Goal: Transaction & Acquisition: Purchase product/service

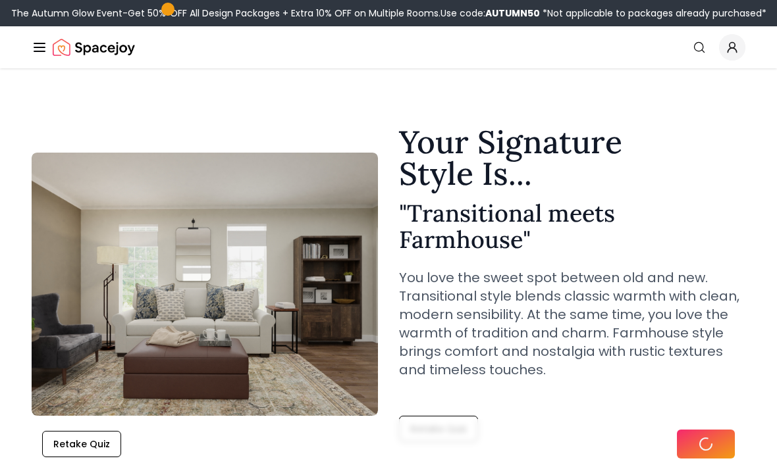
scroll to position [57, 0]
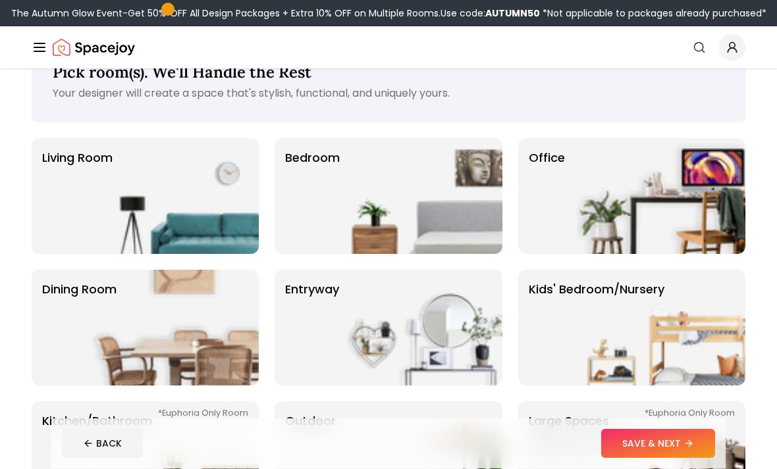
scroll to position [43, 0]
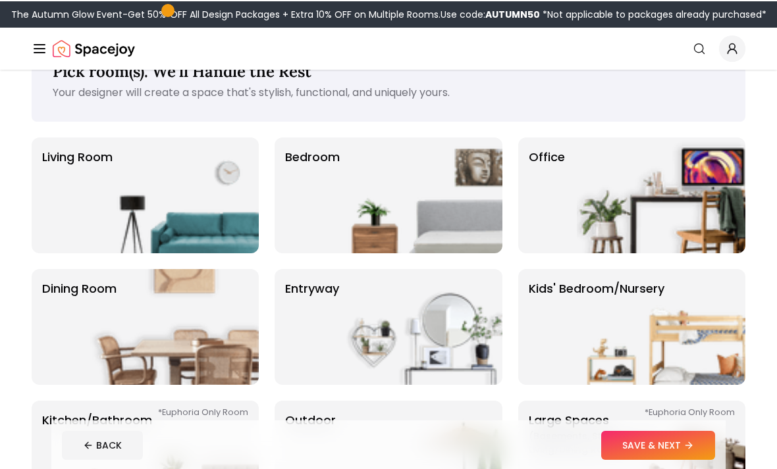
click at [668, 320] on img at bounding box center [661, 326] width 169 height 116
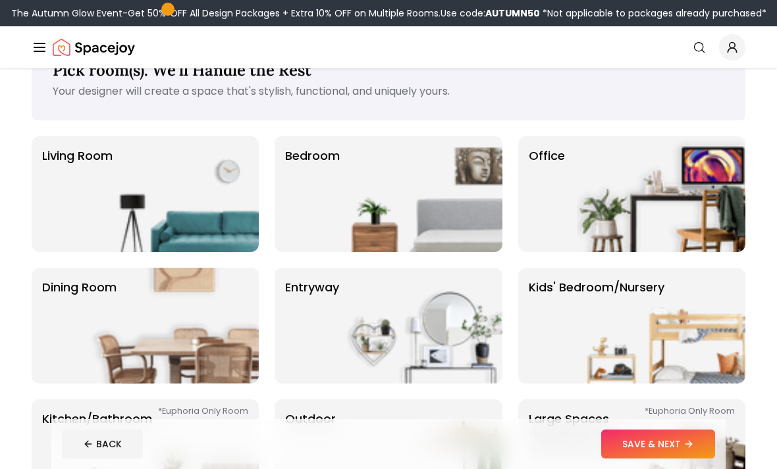
scroll to position [38, 0]
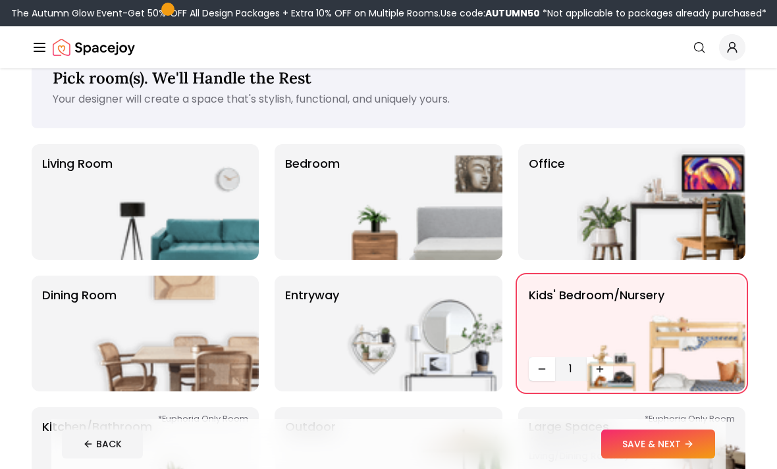
click at [608, 369] on img at bounding box center [661, 334] width 169 height 116
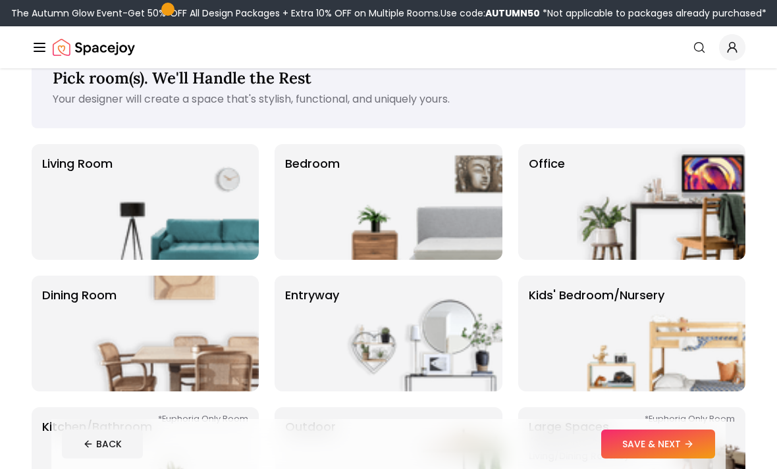
click at [606, 368] on img at bounding box center [661, 334] width 169 height 116
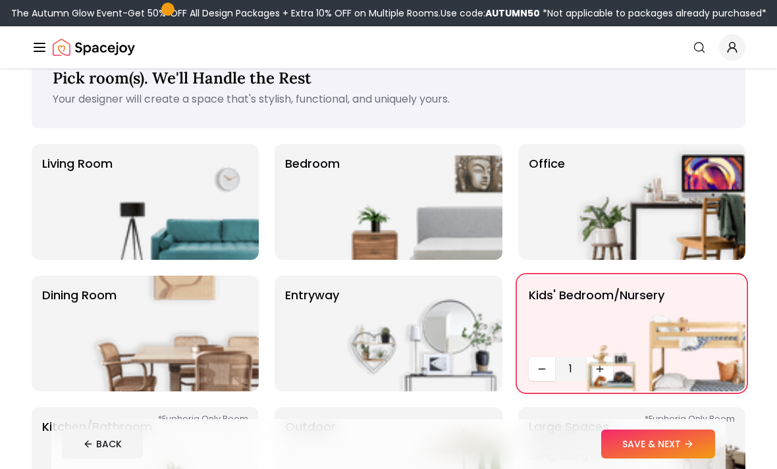
click at [545, 370] on icon "Decrease quantity" at bounding box center [542, 369] width 11 height 11
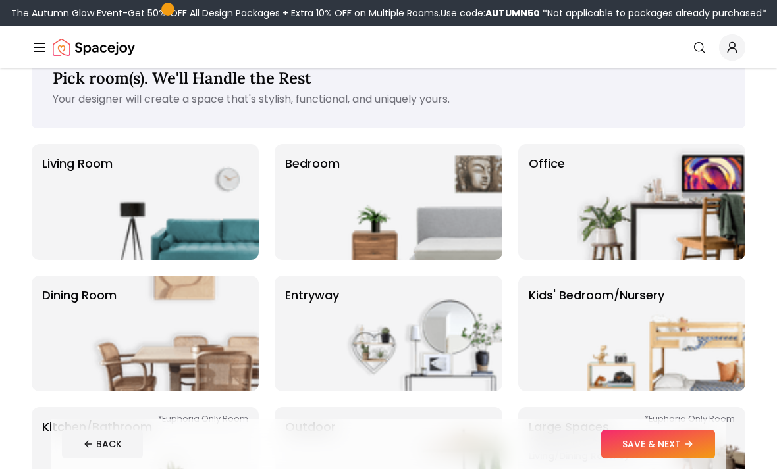
click at [582, 383] on img at bounding box center [661, 334] width 169 height 116
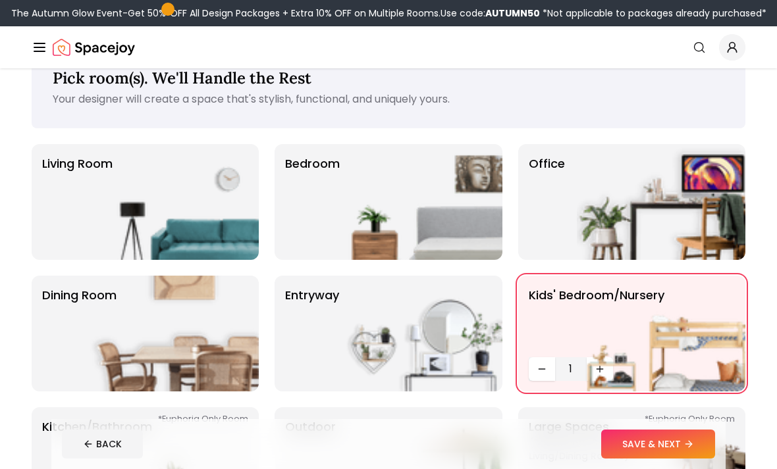
click at [597, 359] on img at bounding box center [661, 334] width 169 height 116
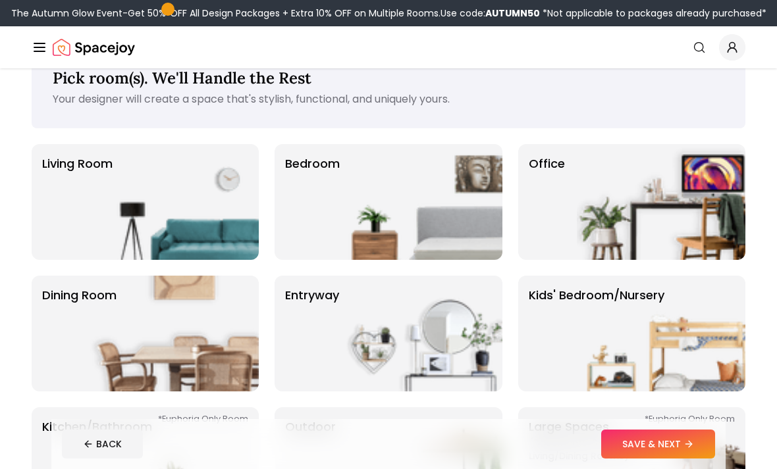
click at [596, 359] on img at bounding box center [661, 334] width 169 height 116
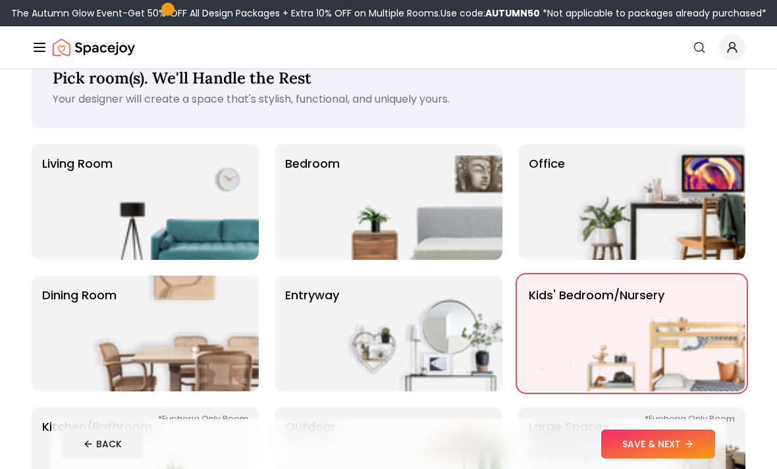
click at [603, 367] on img at bounding box center [661, 334] width 169 height 116
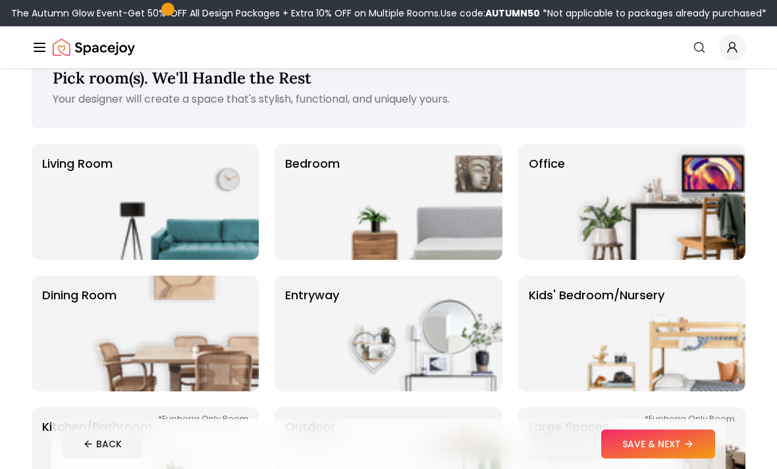
click at [689, 450] on icon at bounding box center [688, 444] width 11 height 11
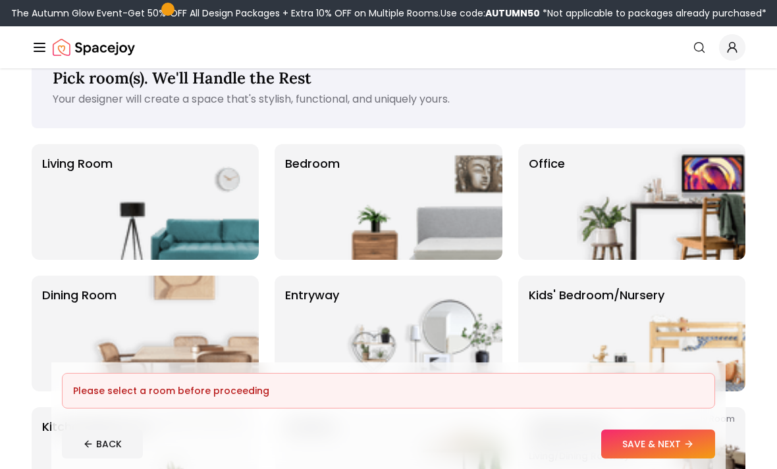
click at [91, 409] on div "Please select a room before proceeding" at bounding box center [388, 391] width 653 height 36
click at [649, 257] on img at bounding box center [661, 202] width 169 height 116
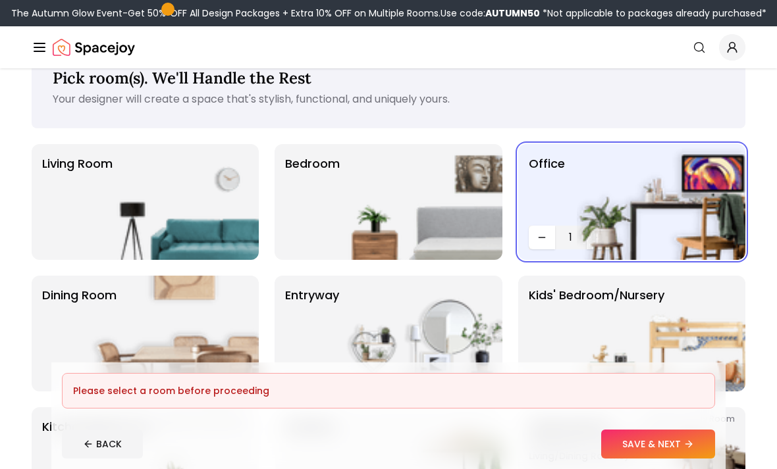
click at [550, 236] on button "Decrease quantity" at bounding box center [542, 238] width 26 height 24
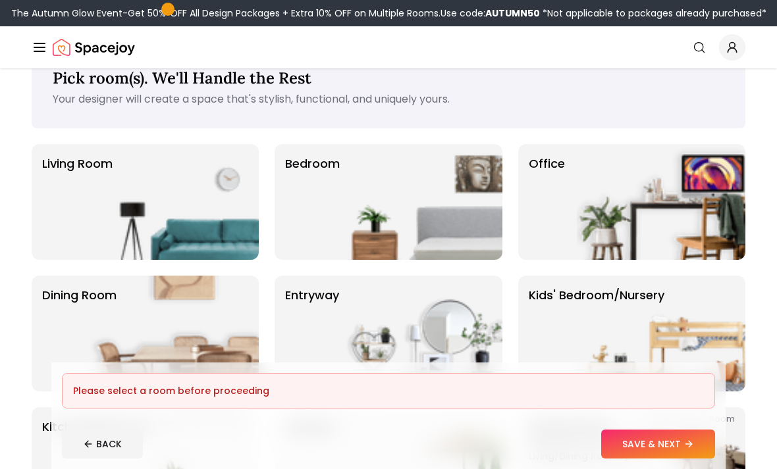
click at [92, 398] on div "Please select a room before proceeding" at bounding box center [388, 391] width 631 height 13
click at [637, 398] on div "Please select a room before proceeding" at bounding box center [388, 391] width 631 height 13
click at [636, 398] on div "Please select a room before proceeding" at bounding box center [388, 391] width 631 height 13
click at [43, 427] on p "Kitchen/Bathroom *Euphoria Only Room" at bounding box center [97, 465] width 110 height 95
click at [101, 398] on div "Please select a room before proceeding" at bounding box center [388, 391] width 631 height 13
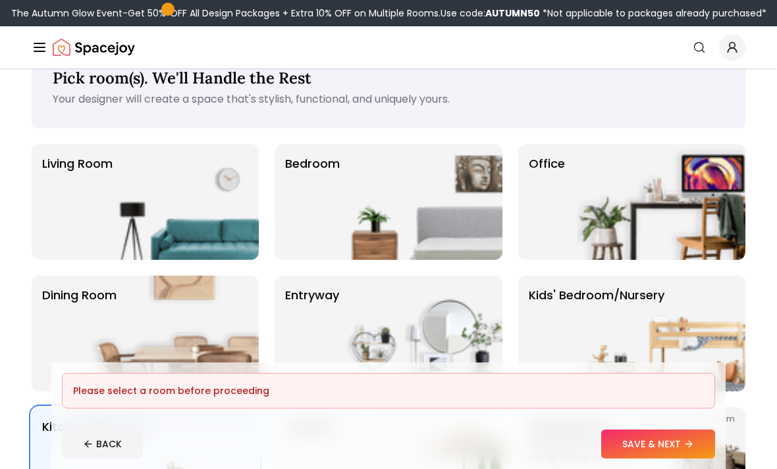
click at [567, 298] on p "Kids' Bedroom/Nursery" at bounding box center [597, 333] width 136 height 95
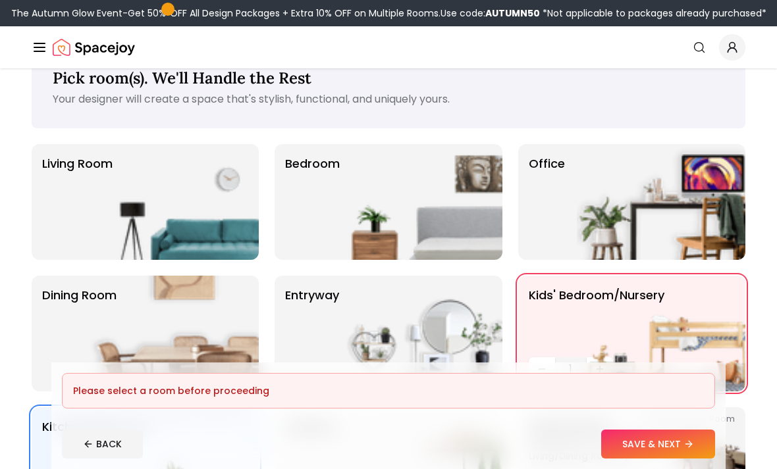
click at [597, 371] on img at bounding box center [661, 334] width 169 height 116
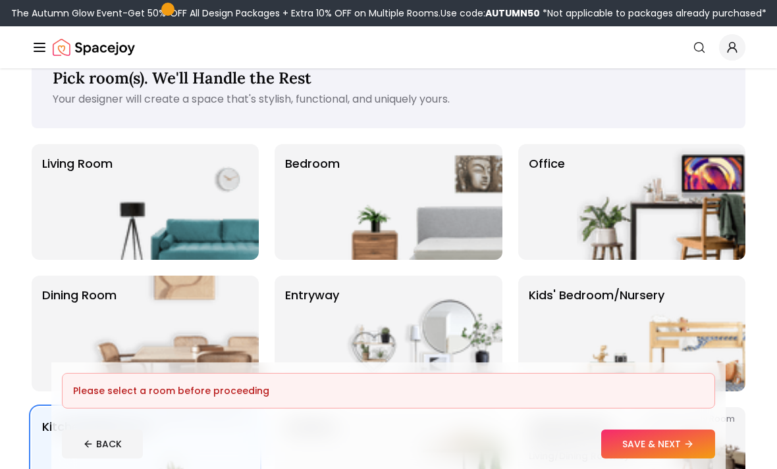
click at [598, 329] on img at bounding box center [661, 334] width 169 height 116
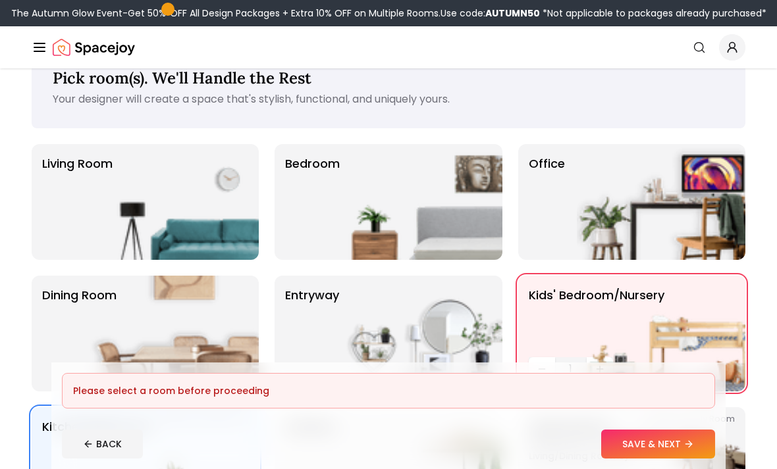
click at [545, 366] on icon "Decrease quantity" at bounding box center [542, 369] width 11 height 11
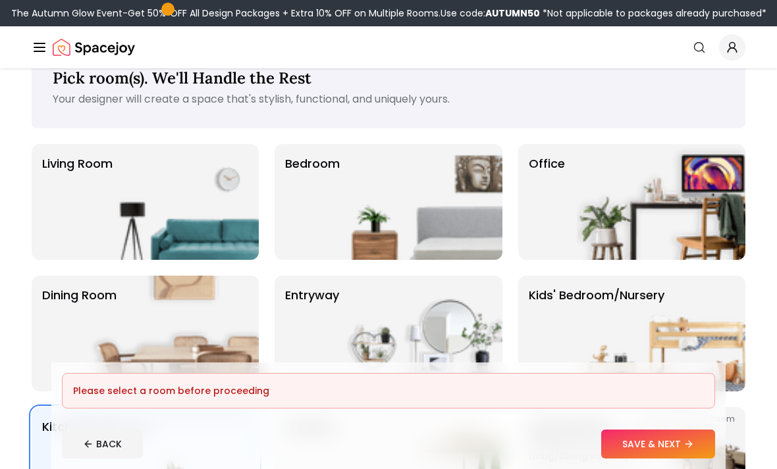
click at [545, 366] on icon "Decrease quantity" at bounding box center [542, 369] width 11 height 11
click at [584, 344] on img at bounding box center [661, 334] width 169 height 116
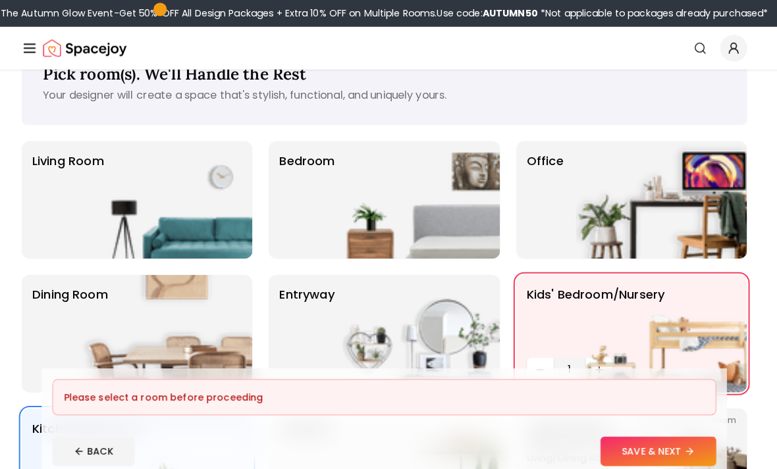
scroll to position [81, 0]
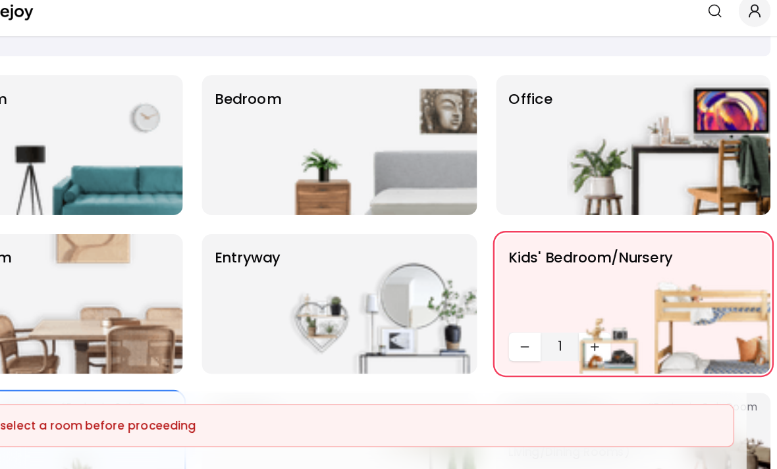
click at [285, 243] on p "entryway" at bounding box center [312, 290] width 54 height 95
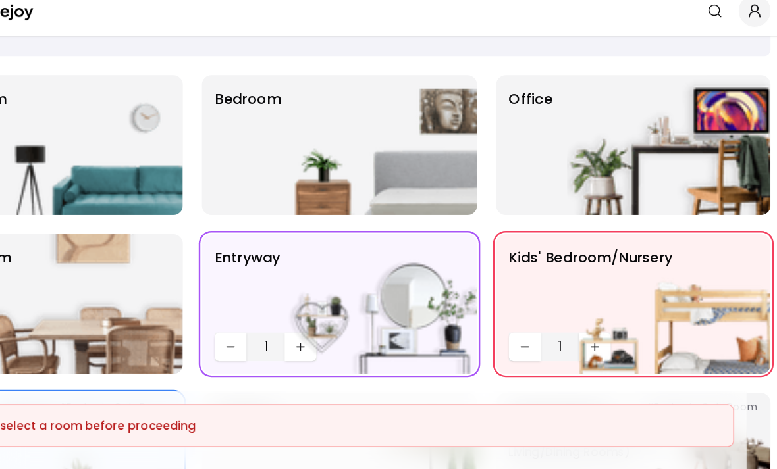
click at [334, 284] on img at bounding box center [418, 290] width 169 height 116
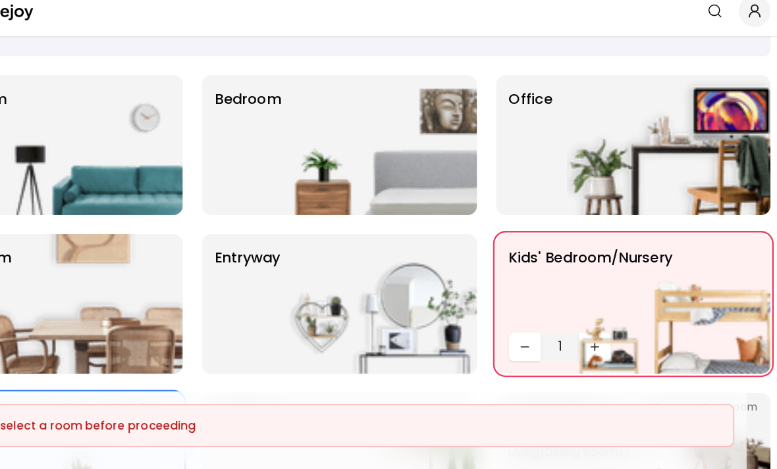
click at [334, 284] on img at bounding box center [418, 290] width 169 height 116
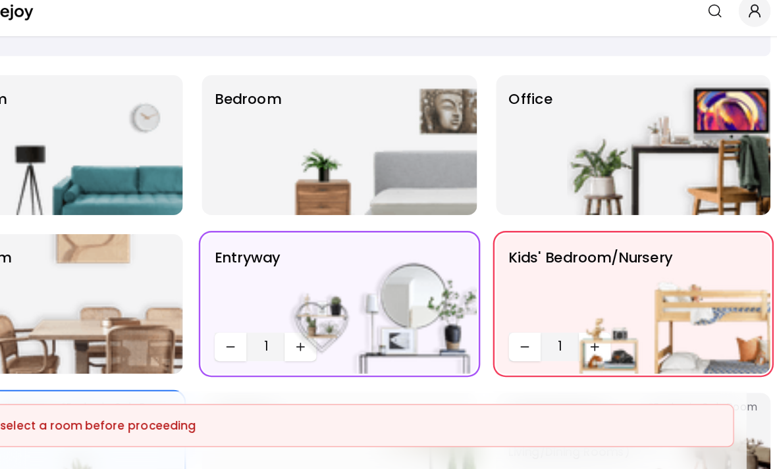
click at [334, 281] on img at bounding box center [418, 290] width 169 height 116
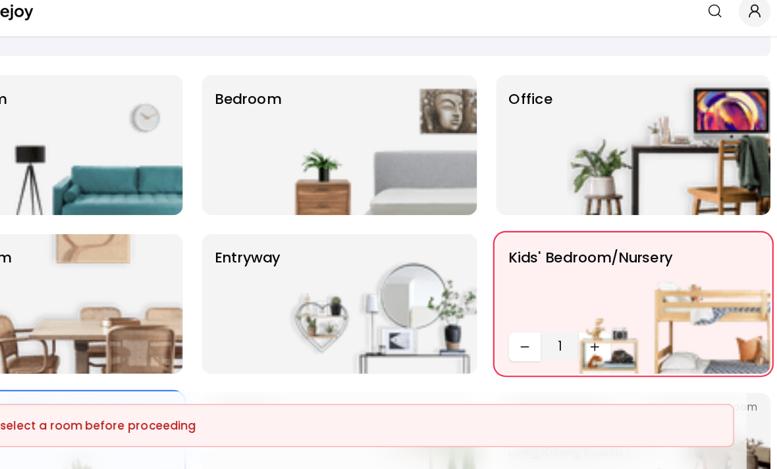
click at [577, 250] on img at bounding box center [661, 290] width 169 height 116
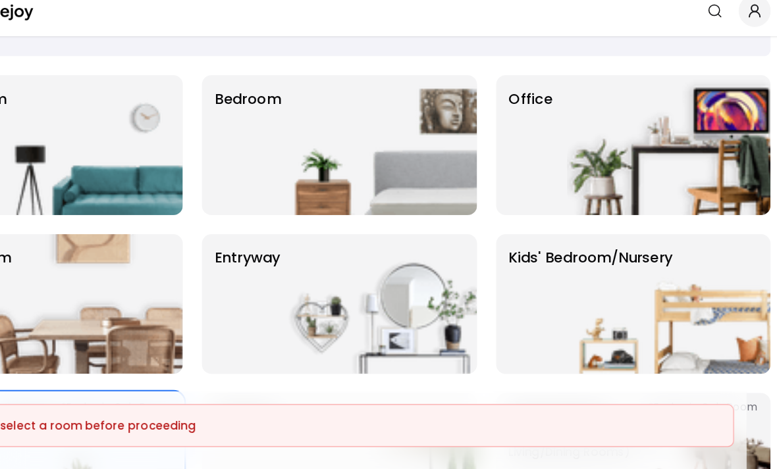
click at [577, 265] on img at bounding box center [661, 290] width 169 height 116
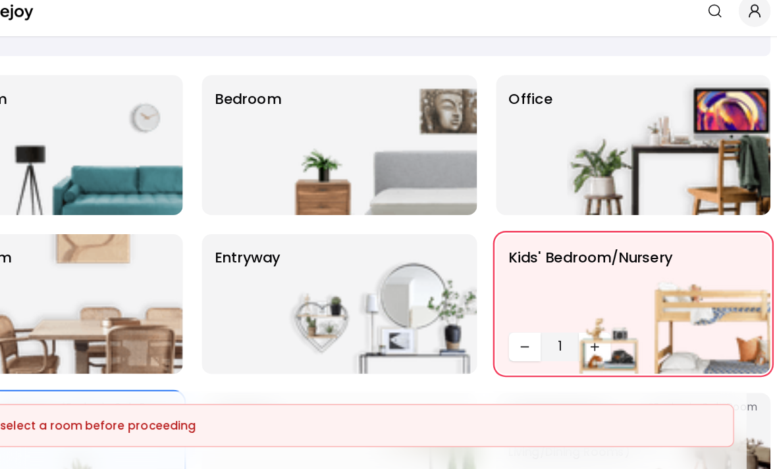
click at [579, 385] on div "Please select a room before proceeding" at bounding box center [388, 391] width 631 height 13
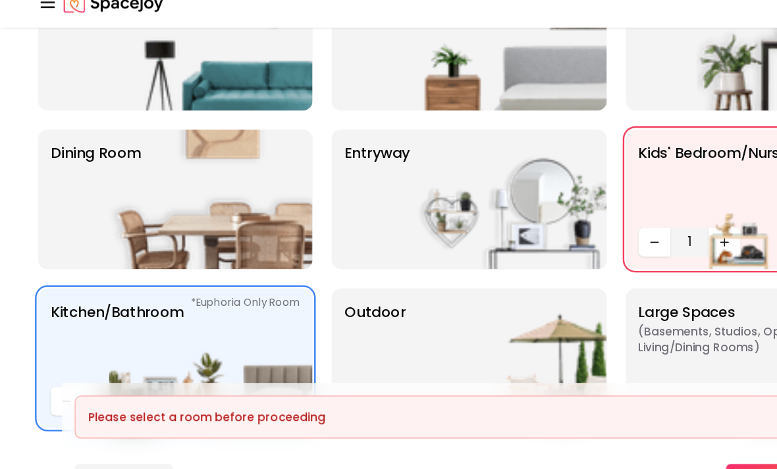
scroll to position [161, 0]
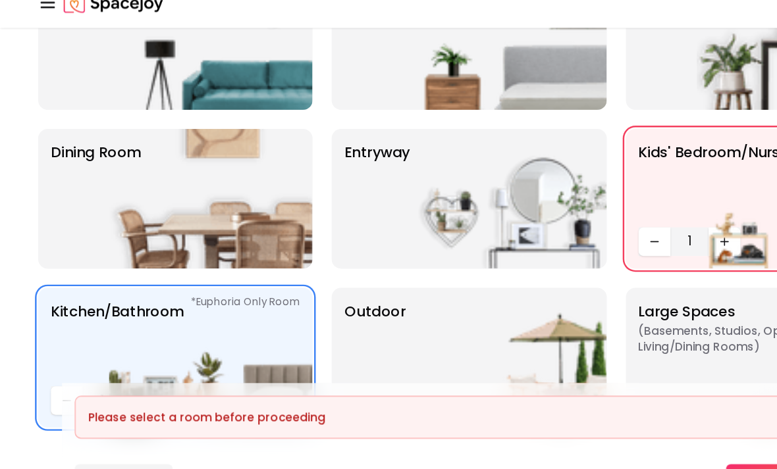
click at [631, 430] on button "SAVE & NEXT" at bounding box center [658, 444] width 114 height 29
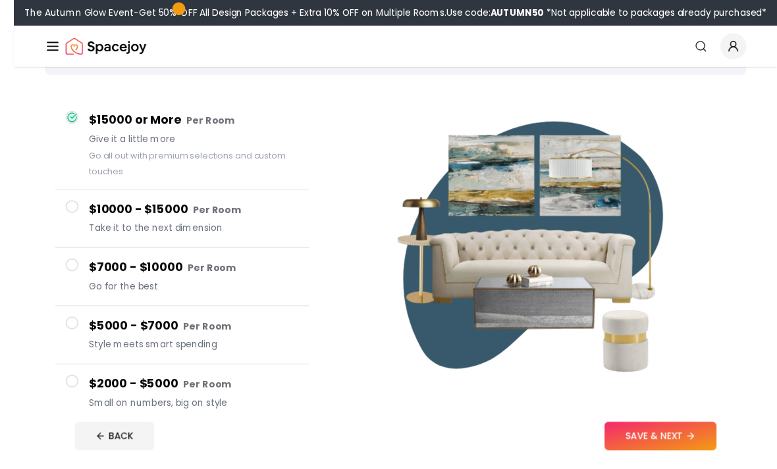
scroll to position [95, 0]
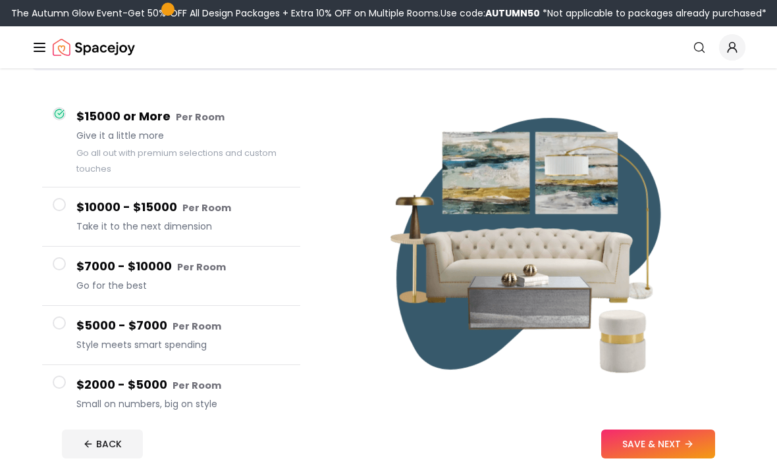
click at [652, 459] on button "SAVE & NEXT" at bounding box center [658, 444] width 114 height 29
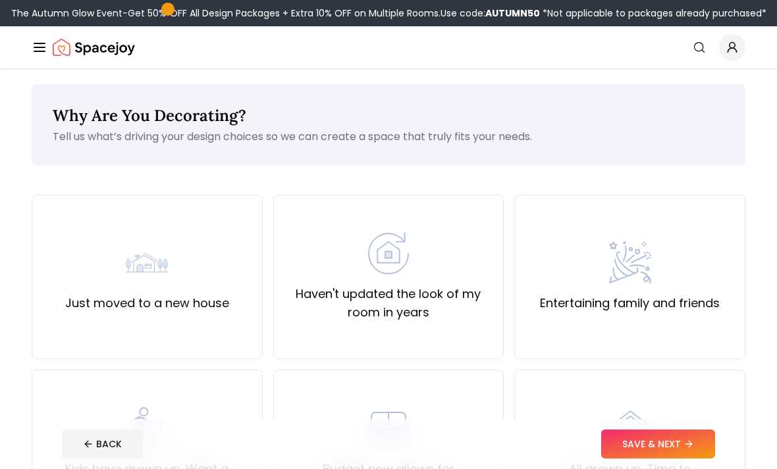
click at [652, 459] on button "SAVE & NEXT" at bounding box center [658, 444] width 114 height 29
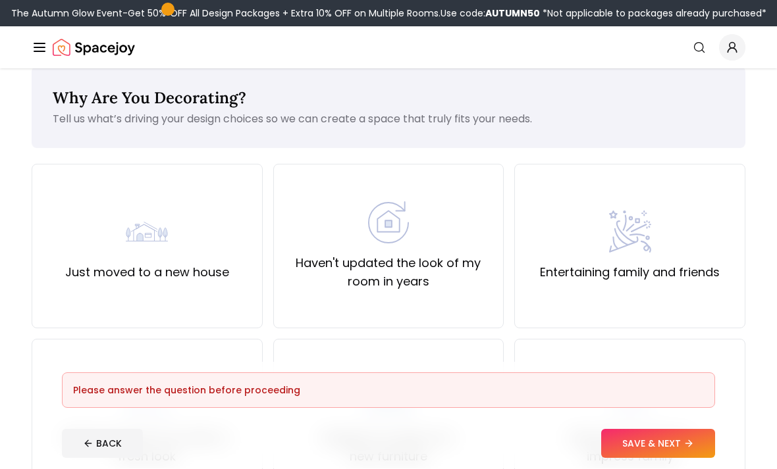
scroll to position [32, 0]
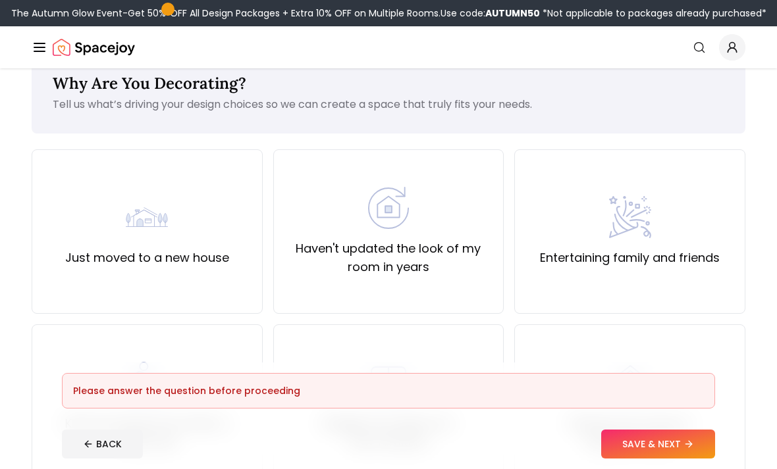
click at [113, 213] on div "Just moved to a new house" at bounding box center [147, 231] width 164 height 71
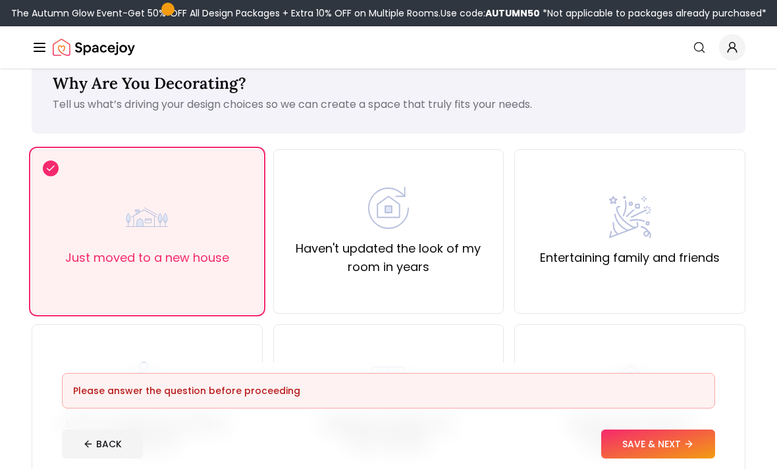
click at [122, 226] on div "Just moved to a new house" at bounding box center [147, 231] width 164 height 71
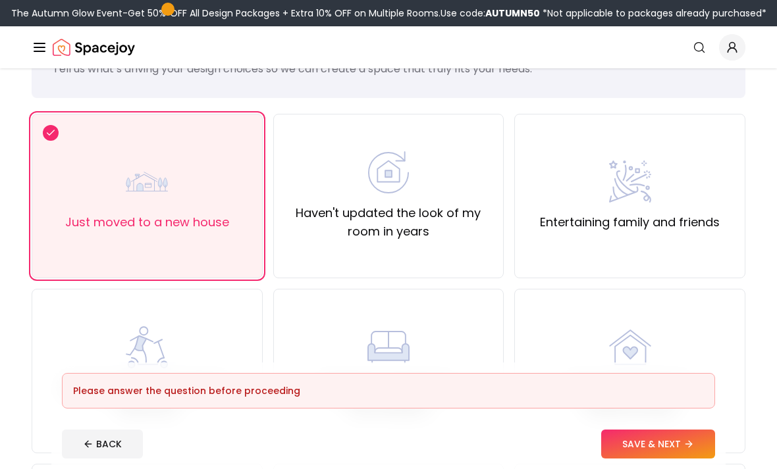
scroll to position [67, 0]
click at [685, 459] on button "SAVE & NEXT" at bounding box center [658, 444] width 114 height 29
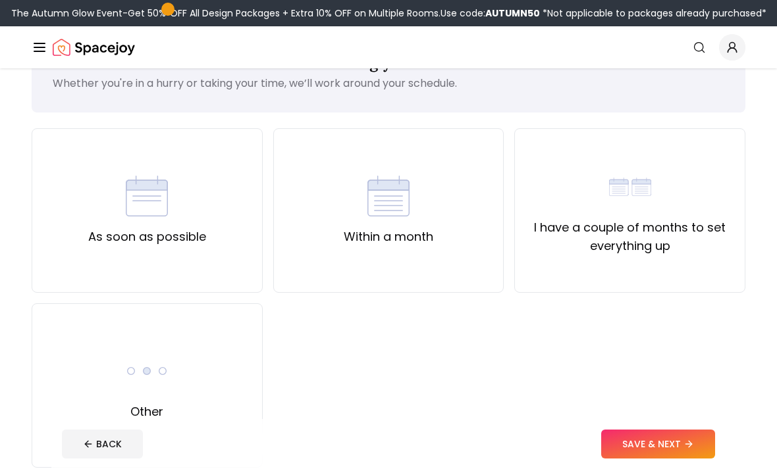
scroll to position [53, 0]
click at [114, 374] on div "Other" at bounding box center [147, 386] width 231 height 165
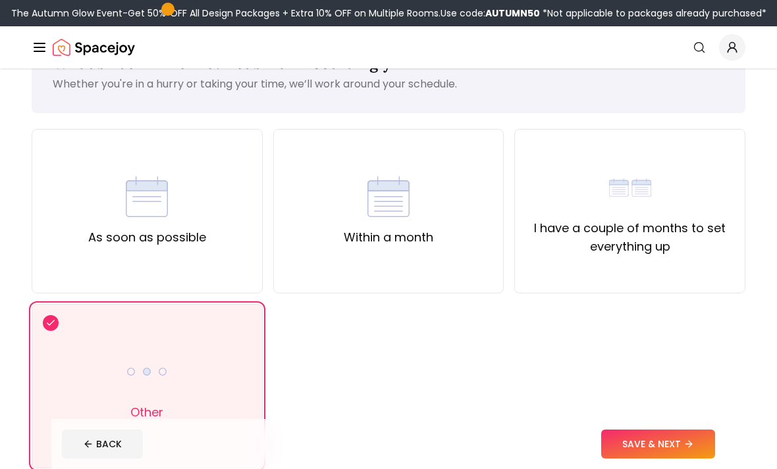
click at [693, 438] on button "SAVE & NEXT" at bounding box center [658, 444] width 114 height 29
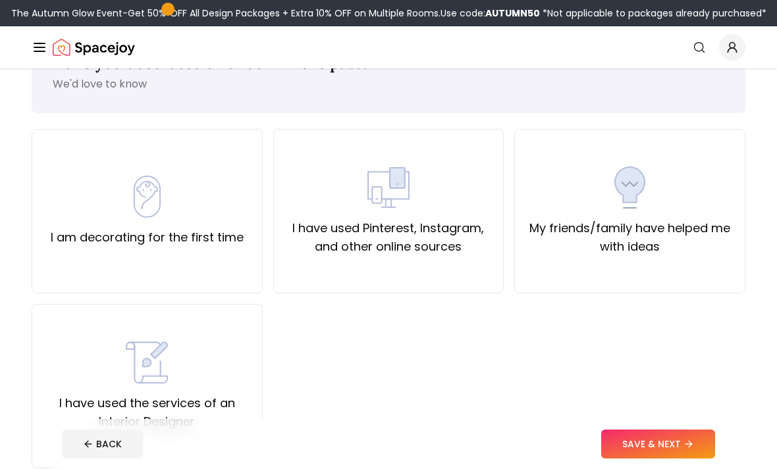
click at [322, 205] on div "I have used Pinterest, Instagram, and other online sources" at bounding box center [388, 212] width 209 height 90
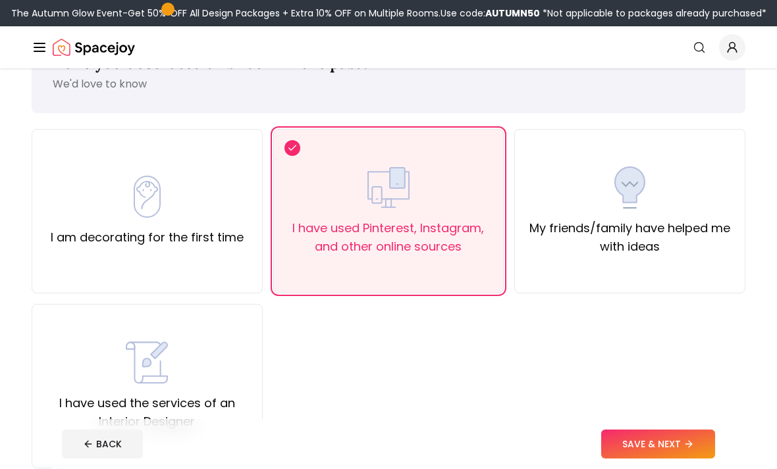
click at [113, 364] on div "I have used the services of an Interior Designer" at bounding box center [147, 387] width 209 height 90
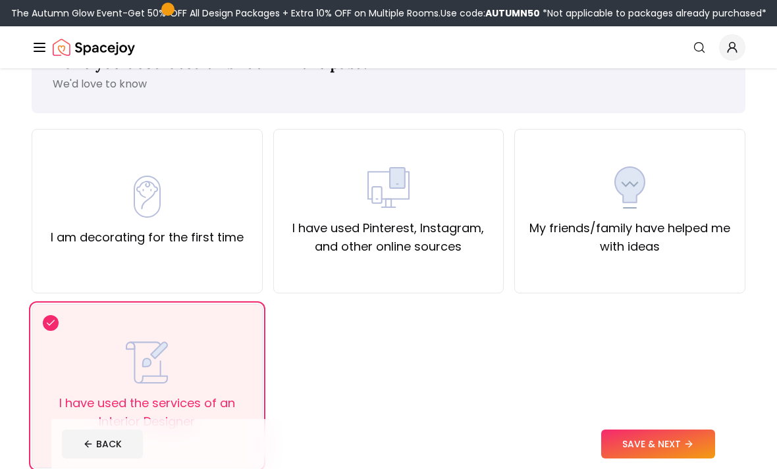
click at [679, 437] on button "SAVE & NEXT" at bounding box center [658, 444] width 114 height 29
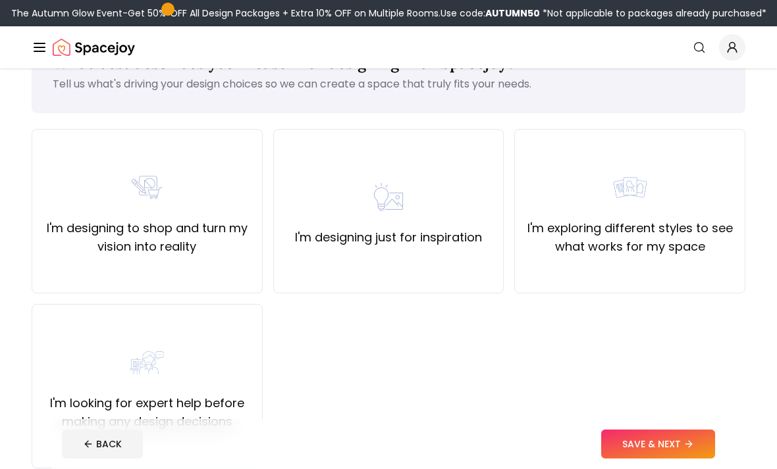
click at [313, 242] on label "I'm designing just for inspiration" at bounding box center [388, 237] width 187 height 18
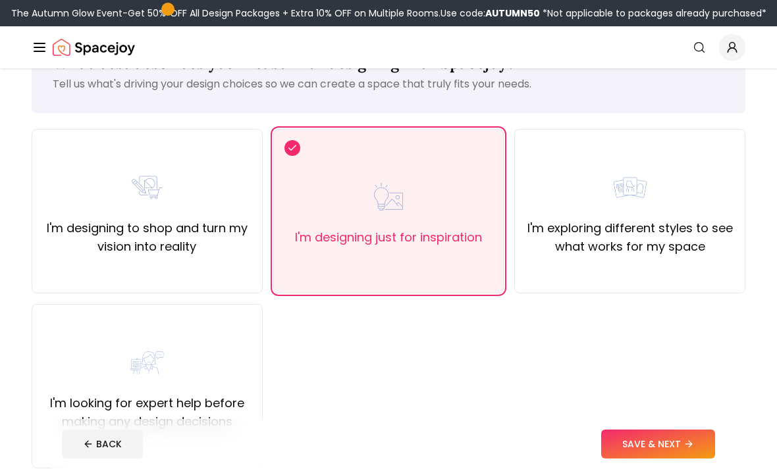
click at [639, 200] on img at bounding box center [630, 188] width 42 height 42
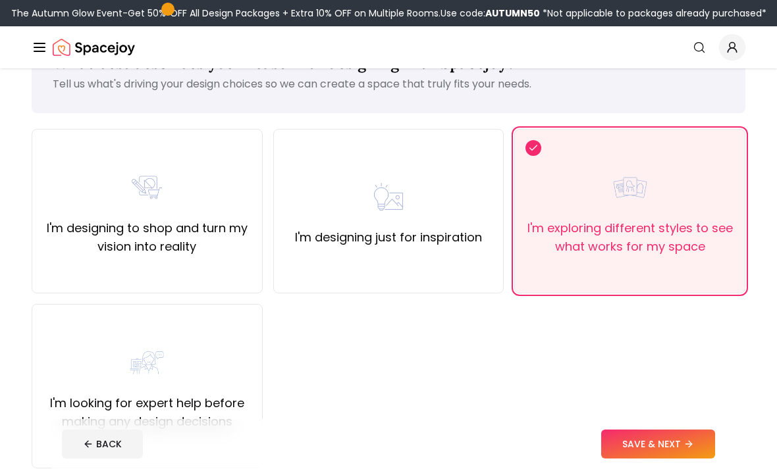
click at [674, 445] on button "SAVE & NEXT" at bounding box center [658, 444] width 114 height 29
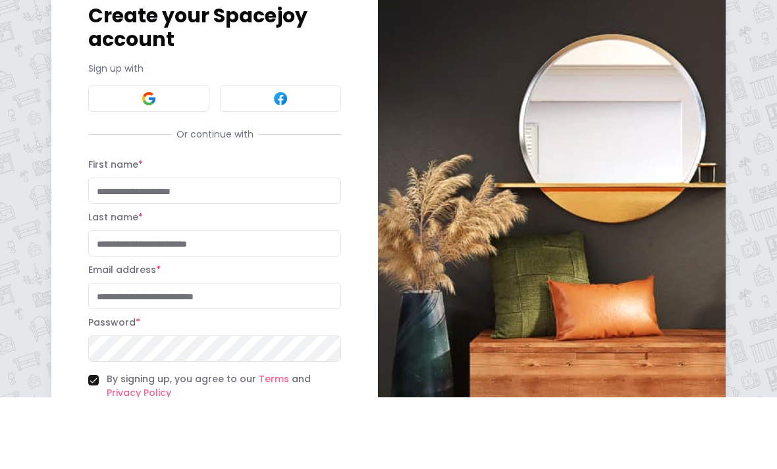
scroll to position [68, 0]
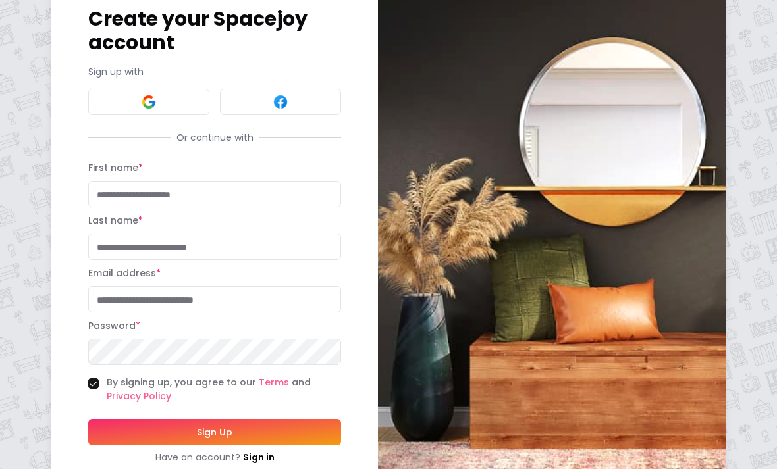
click at [117, 442] on button "Sign Up" at bounding box center [214, 432] width 253 height 26
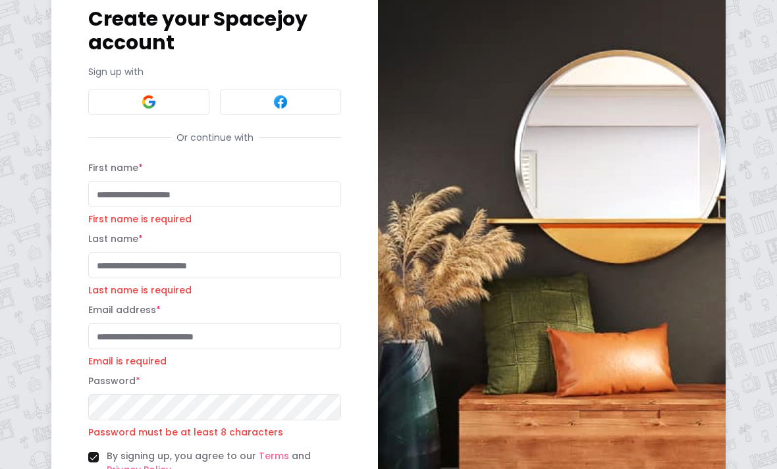
scroll to position [142, 0]
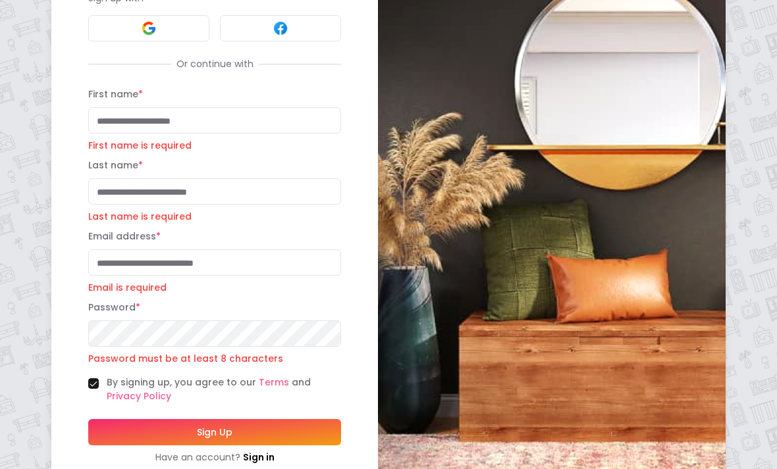
click at [126, 436] on button "Sign Up" at bounding box center [214, 432] width 253 height 26
click at [124, 430] on button "Sign Up" at bounding box center [214, 432] width 253 height 26
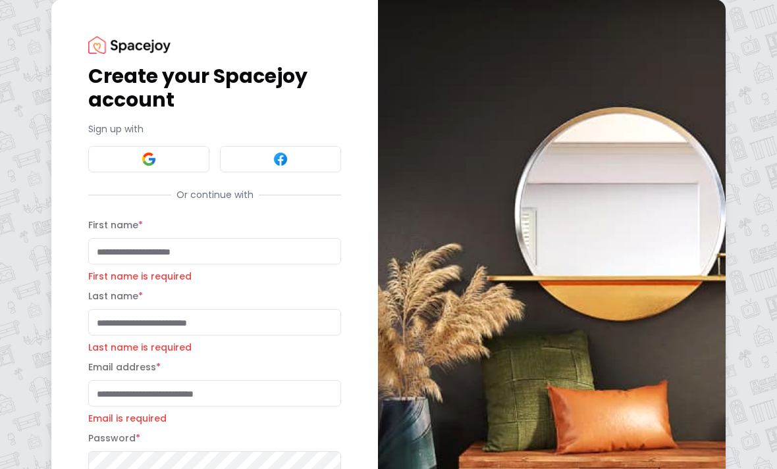
scroll to position [0, 0]
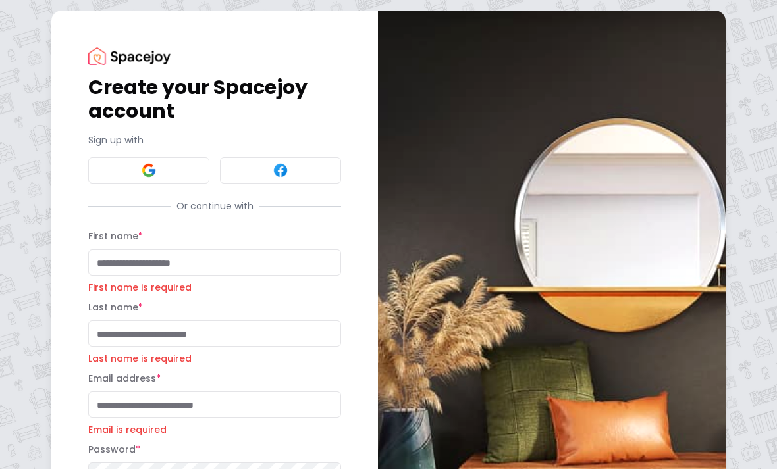
click at [120, 288] on p "First name is required" at bounding box center [214, 287] width 253 height 13
click at [119, 288] on p "First name is required" at bounding box center [214, 287] width 253 height 13
click at [117, 273] on input "First name *" at bounding box center [214, 263] width 253 height 26
type input "**********"
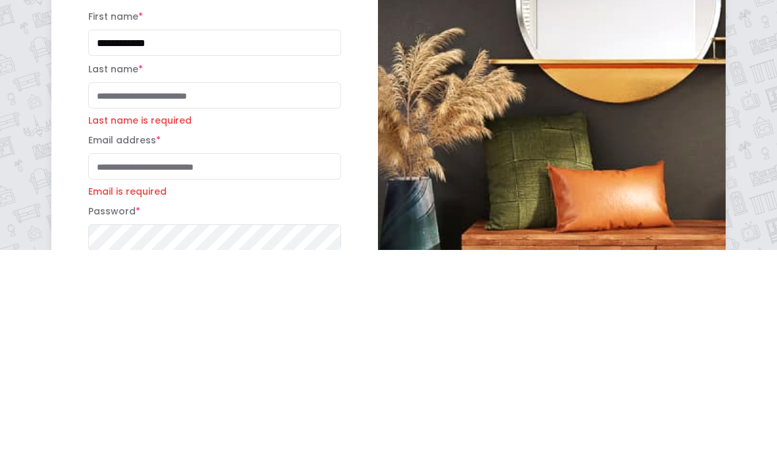
click at [128, 373] on input "Email address *" at bounding box center [214, 386] width 253 height 26
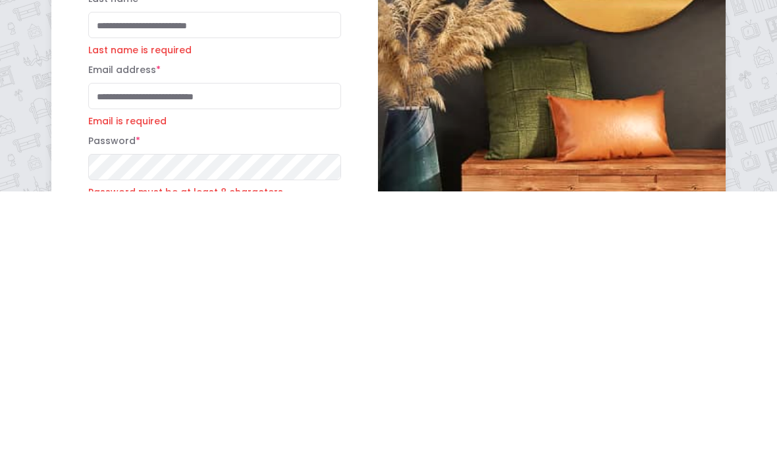
type input "**********"
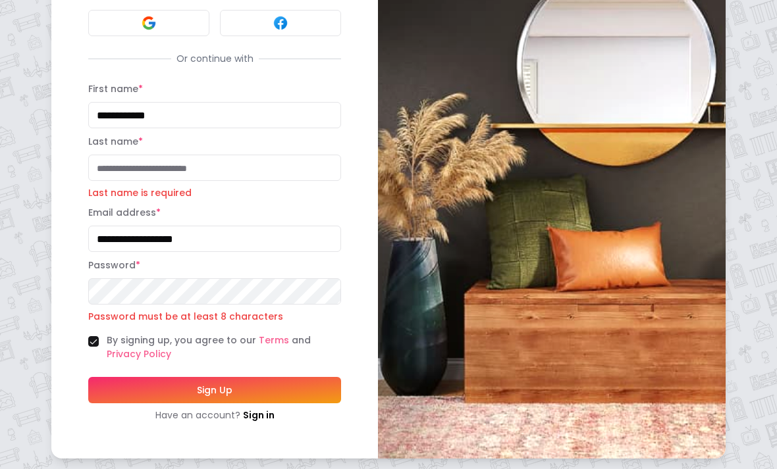
scroll to position [129, 0]
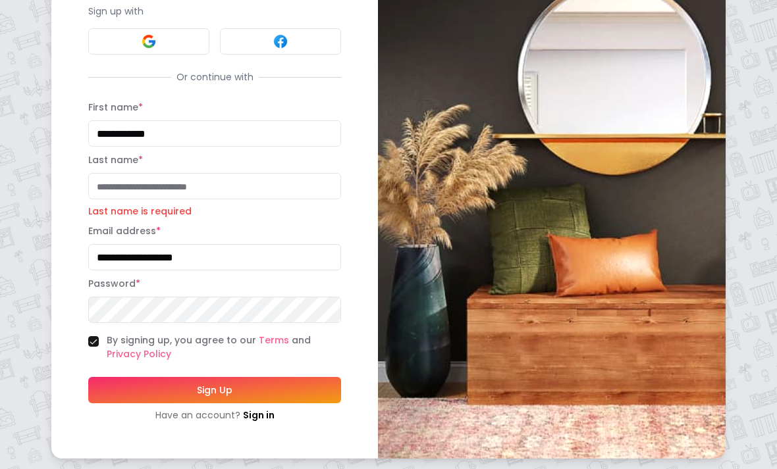
click at [108, 181] on input "Last name *" at bounding box center [214, 186] width 253 height 26
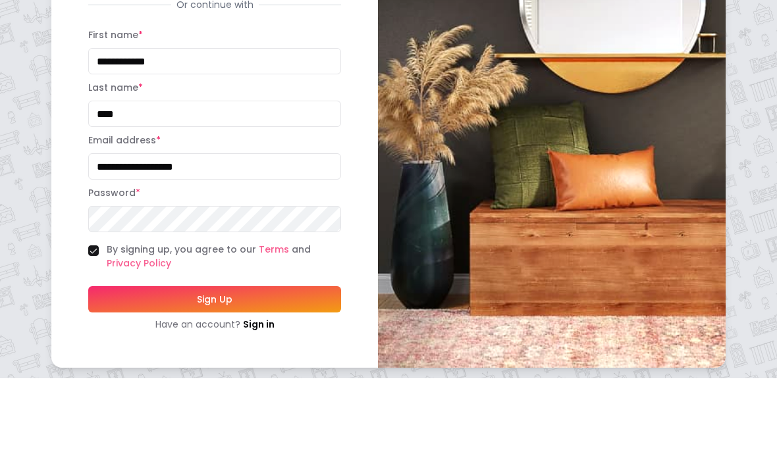
scroll to position [111, 0]
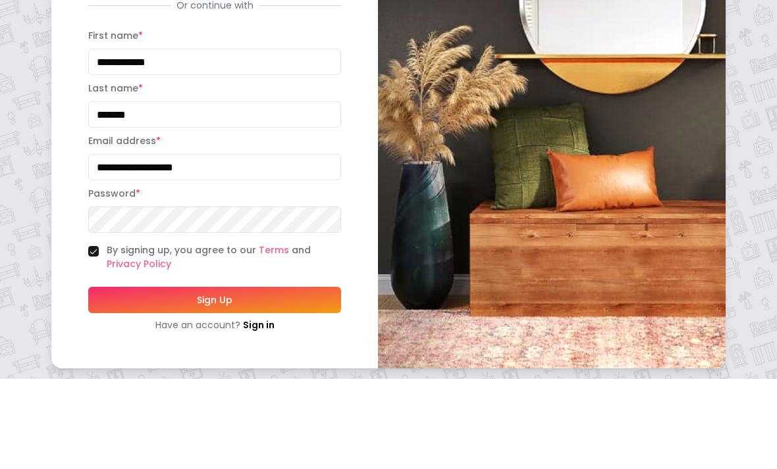
type input "*******"
click at [540, 152] on img at bounding box center [552, 179] width 348 height 559
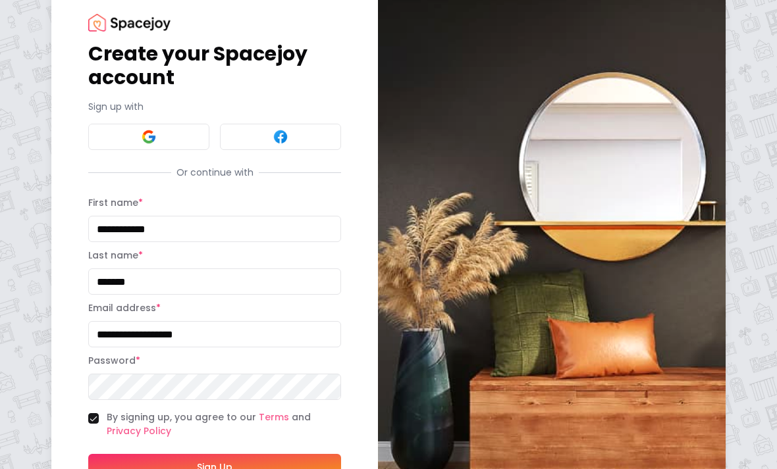
scroll to position [18, 0]
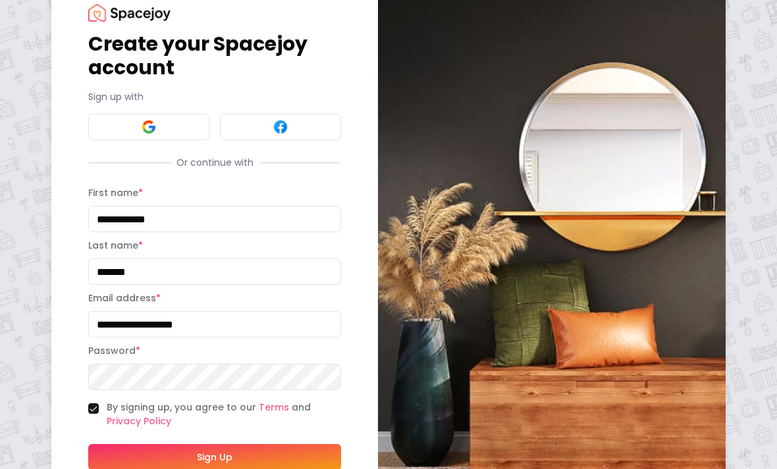
click at [307, 448] on button "Sign Up" at bounding box center [214, 458] width 253 height 26
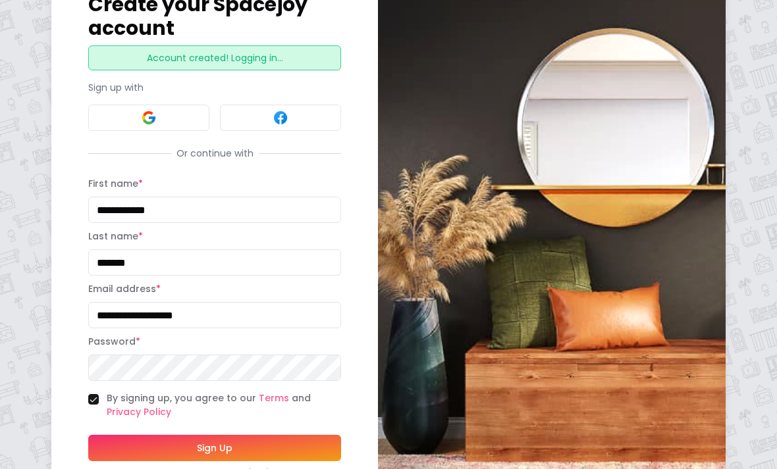
scroll to position [99, 0]
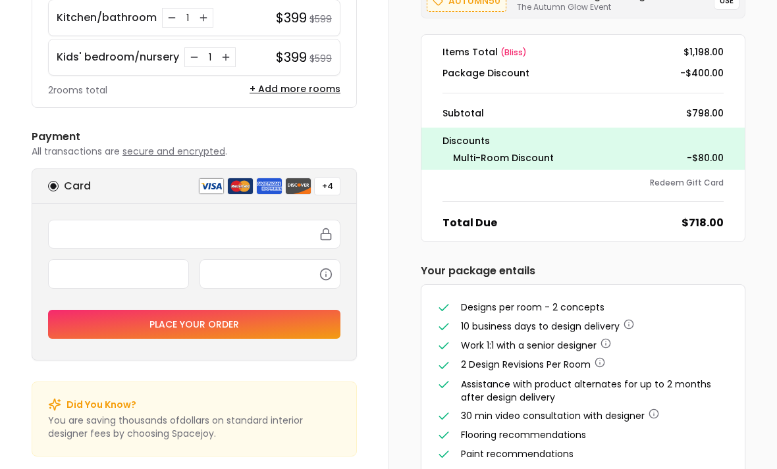
scroll to position [160, 0]
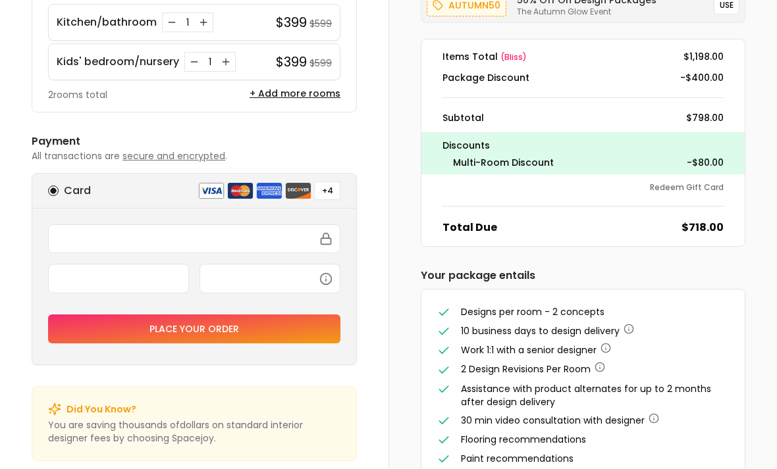
click at [92, 334] on button "Place your order" at bounding box center [194, 329] width 292 height 29
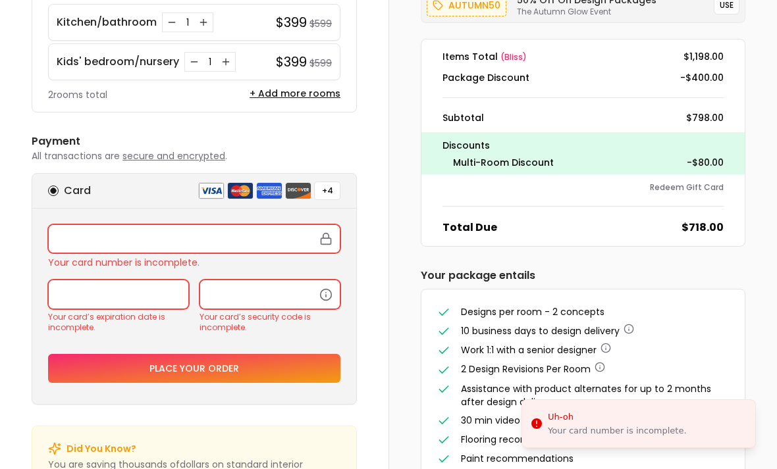
click at [95, 334] on div "Your card’s expiration date is incomplete. Your card’s security code is incompl…" at bounding box center [194, 311] width 292 height 63
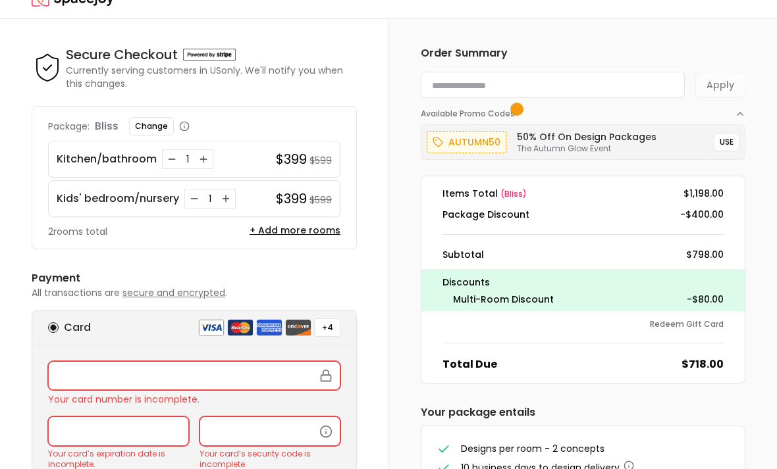
scroll to position [0, 0]
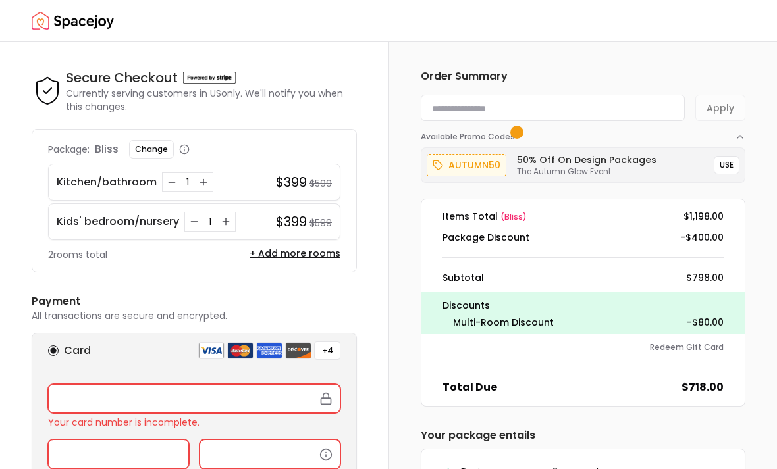
click at [627, 315] on div "Discounts Multi-Room Discount -$80.00" at bounding box center [582, 313] width 323 height 42
click at [722, 318] on dd "-$80.00" at bounding box center [705, 322] width 37 height 13
click at [635, 245] on dl "Items Total ( bliss ) $1,198.00 Package Discount -$400.00 Subtotal $798.00 Disc…" at bounding box center [583, 303] width 325 height 208
click at [632, 279] on div "Subtotal $798.00" at bounding box center [583, 277] width 302 height 13
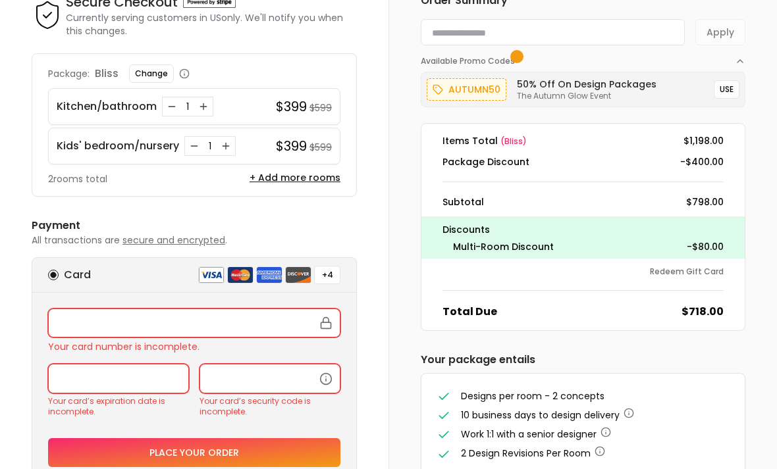
scroll to position [76, 0]
click at [84, 442] on button "Place your order" at bounding box center [194, 453] width 292 height 29
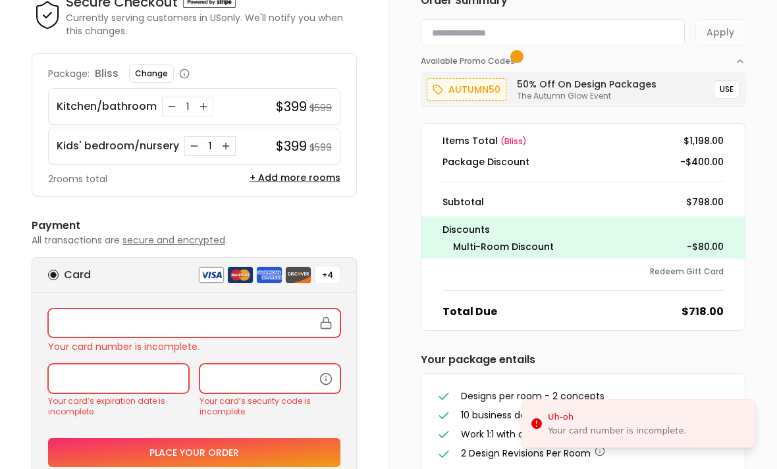
click at [92, 458] on button "Place your order" at bounding box center [194, 453] width 292 height 29
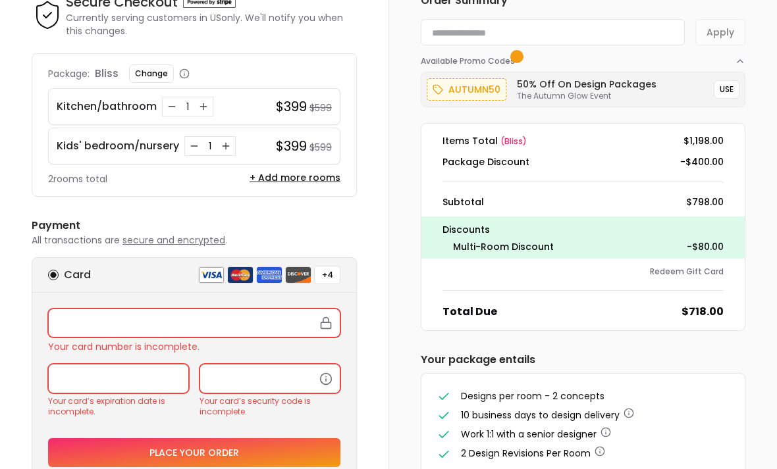
click at [78, 385] on iframe at bounding box center [119, 379] width 124 height 12
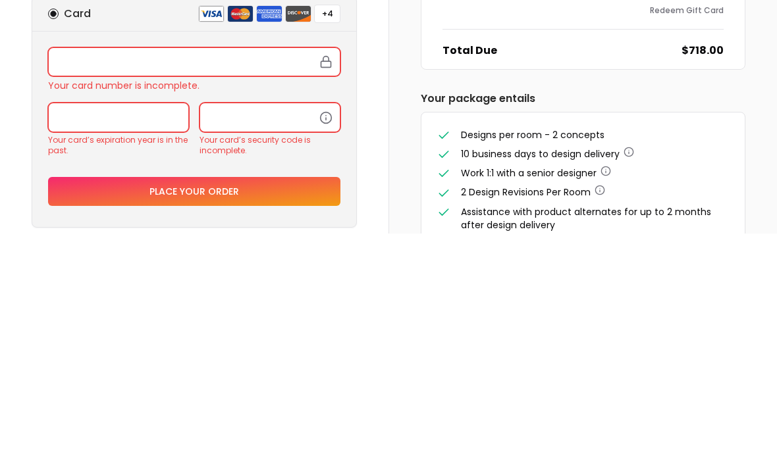
click at [78, 413] on button "Place your order" at bounding box center [194, 427] width 292 height 29
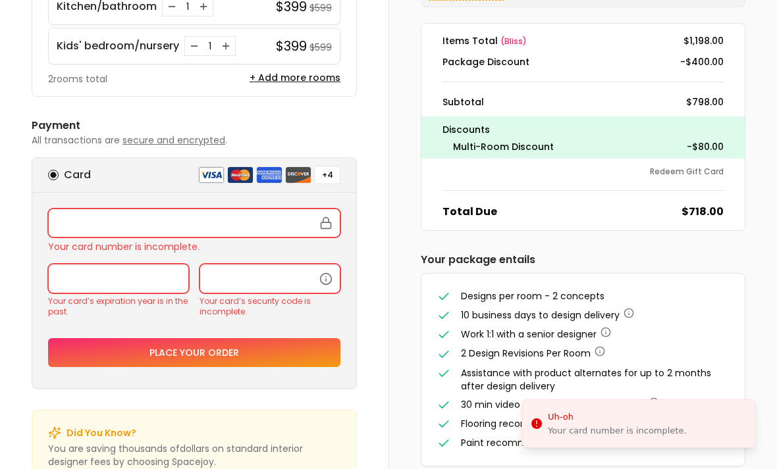
click at [157, 352] on button "Place your order" at bounding box center [194, 352] width 292 height 29
click at [115, 284] on iframe at bounding box center [119, 279] width 124 height 12
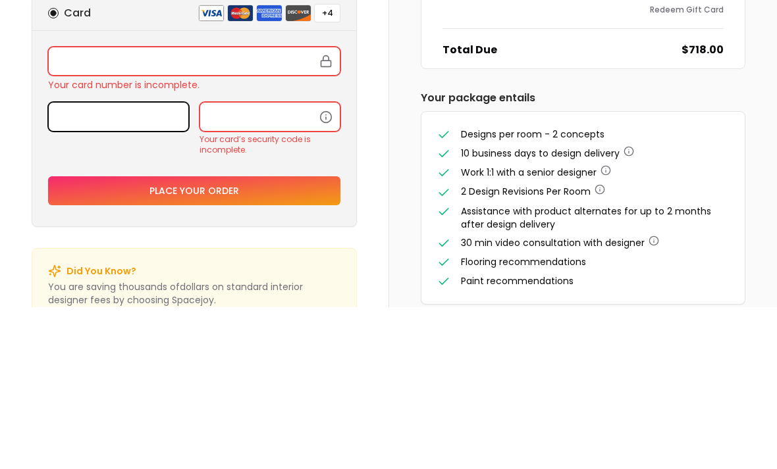
click at [262, 338] on button "Place your order" at bounding box center [194, 352] width 292 height 29
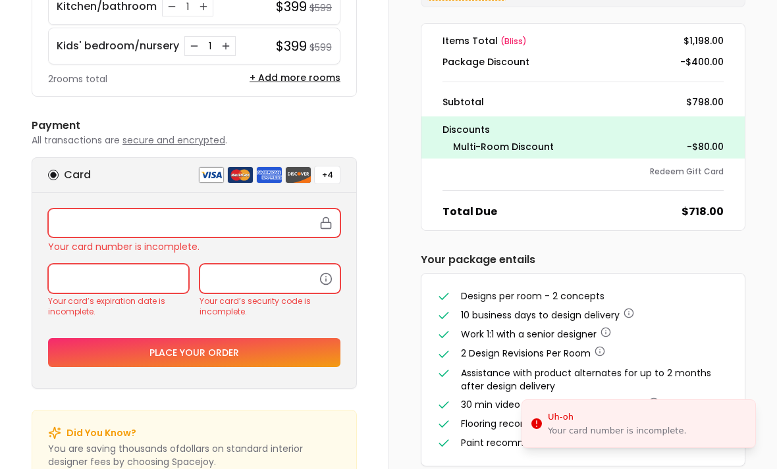
click at [260, 348] on button "Place your order" at bounding box center [194, 352] width 292 height 29
click at [323, 271] on div at bounding box center [269, 278] width 141 height 29
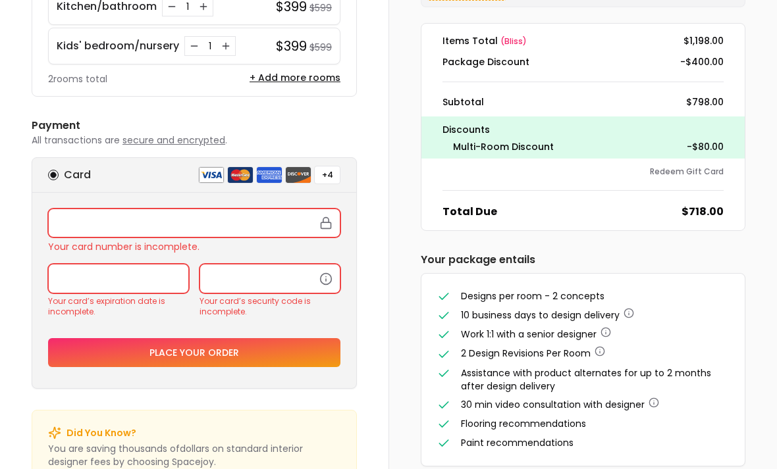
click at [326, 290] on div at bounding box center [269, 278] width 141 height 29
click at [249, 216] on div at bounding box center [194, 223] width 292 height 29
click at [585, 442] on li "Paint recommendations" at bounding box center [583, 444] width 292 height 14
click at [584, 441] on li "Paint recommendations" at bounding box center [583, 444] width 292 height 14
